Goal: Browse casually

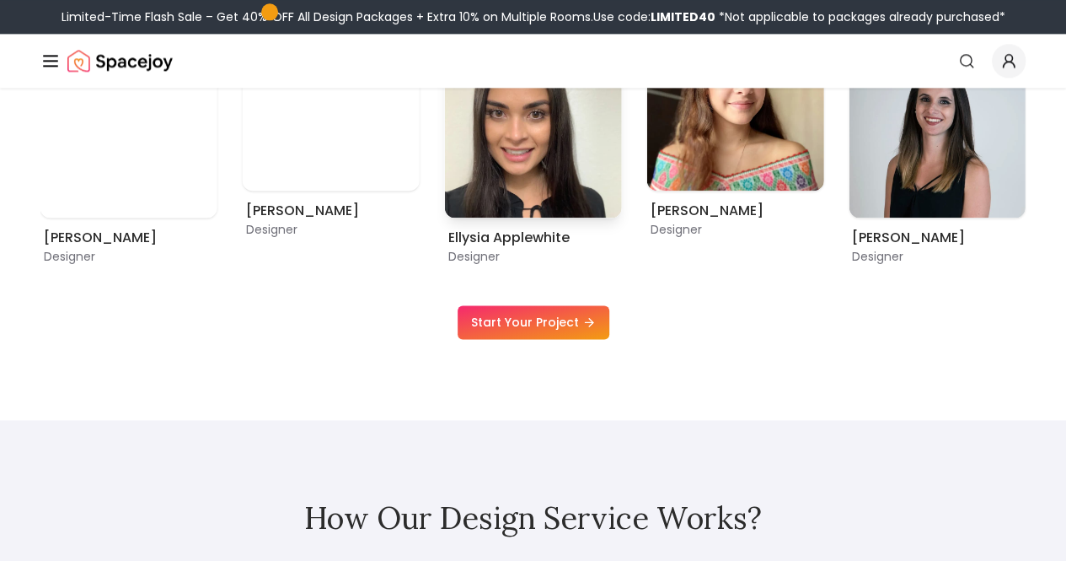
scroll to position [1045, 0]
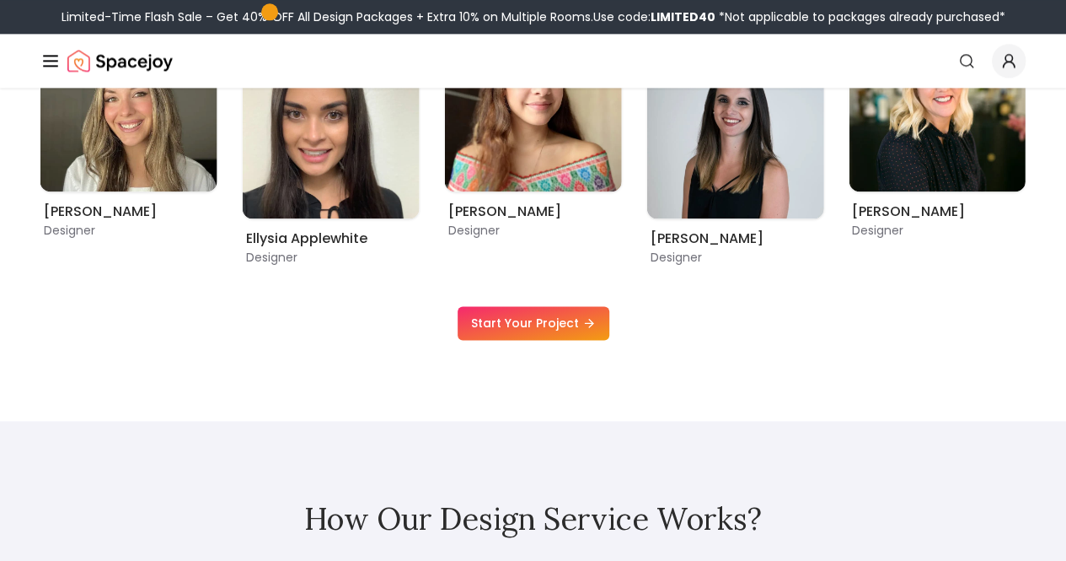
click at [0, 0] on icon "Global" at bounding box center [0, 0] width 0 height 0
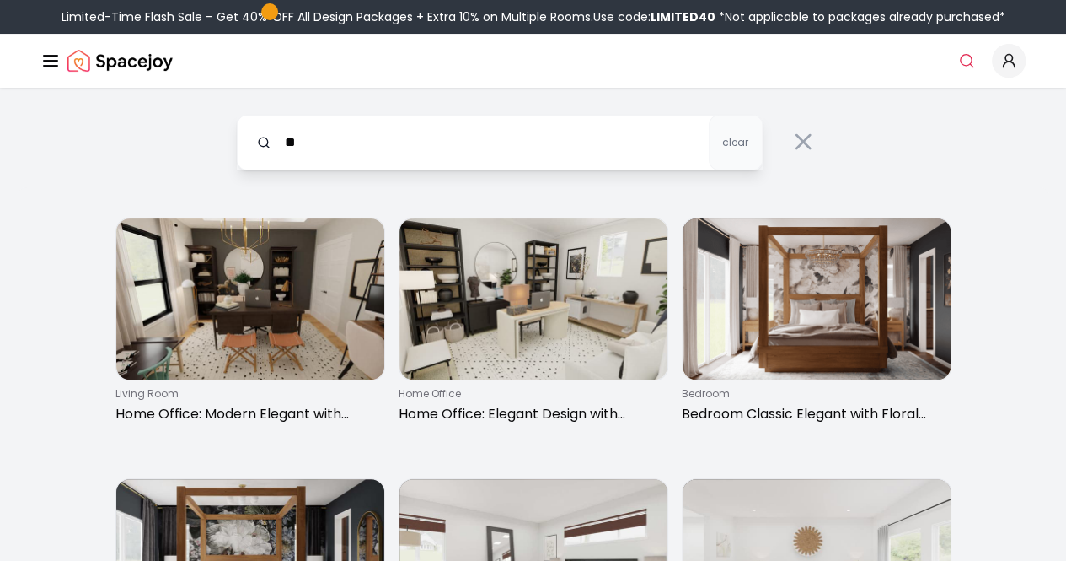
type input "*"
type input "********"
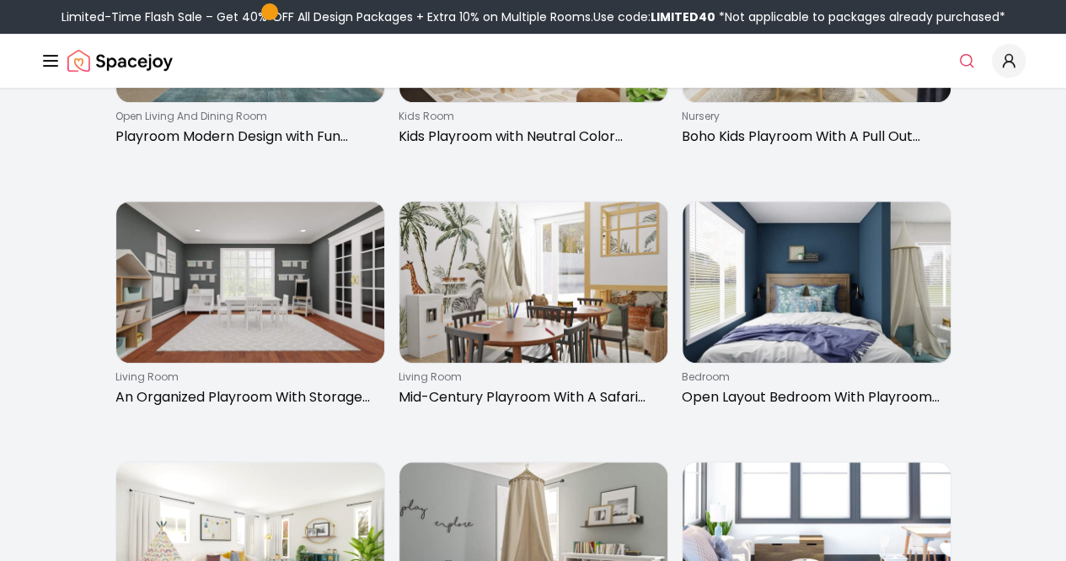
scroll to position [275, 0]
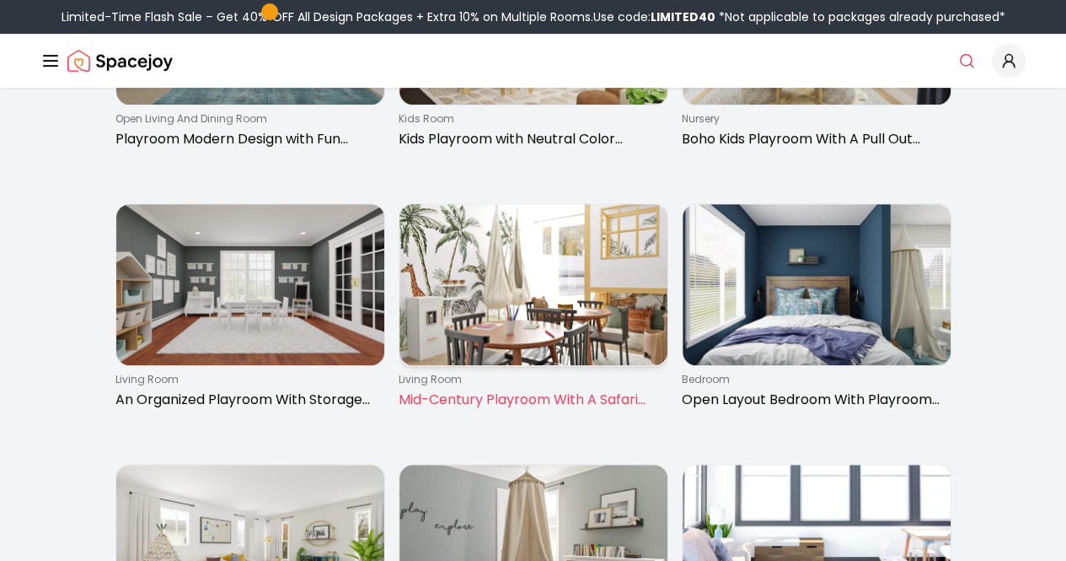
click at [492, 264] on img at bounding box center [534, 284] width 268 height 161
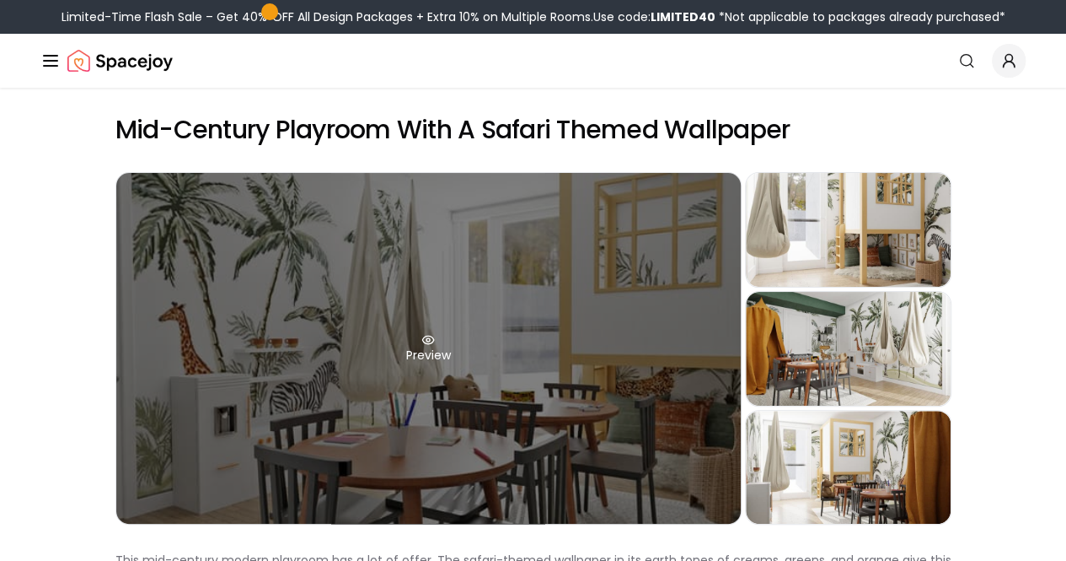
click at [379, 330] on div "Preview" at bounding box center [428, 348] width 625 height 351
